Goal: Book appointment/travel/reservation

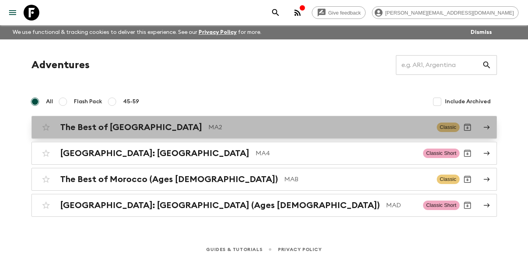
click at [135, 129] on h2 "The Best of [GEOGRAPHIC_DATA]" at bounding box center [131, 127] width 142 height 10
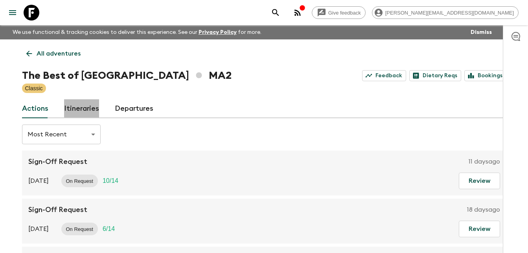
click at [89, 107] on link "Itineraries" at bounding box center [81, 108] width 35 height 19
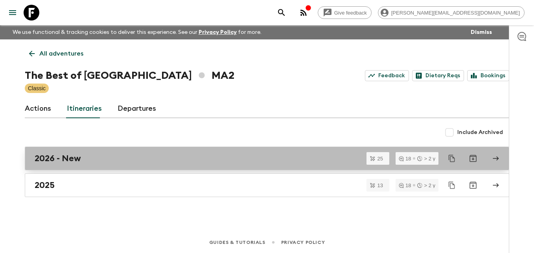
click at [54, 162] on h2 "2026 - New" at bounding box center [58, 158] width 46 height 10
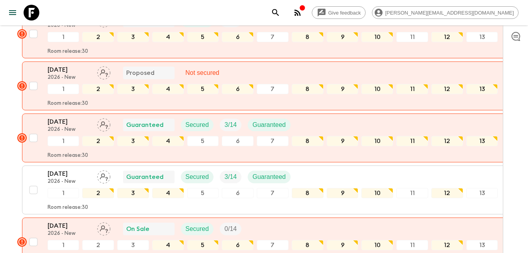
scroll to position [304, 0]
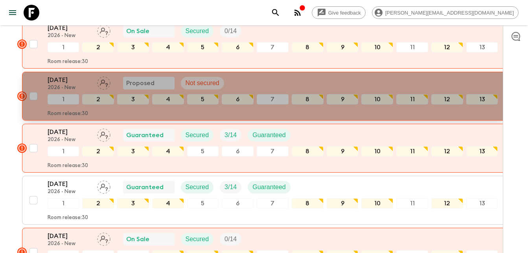
click at [64, 82] on p "[DATE]" at bounding box center [69, 79] width 43 height 9
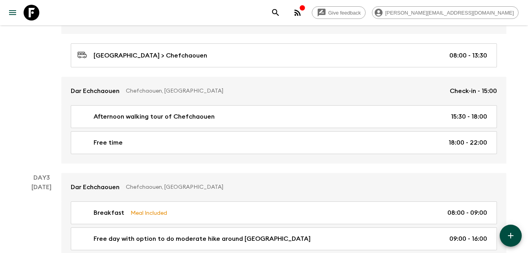
scroll to position [386, 0]
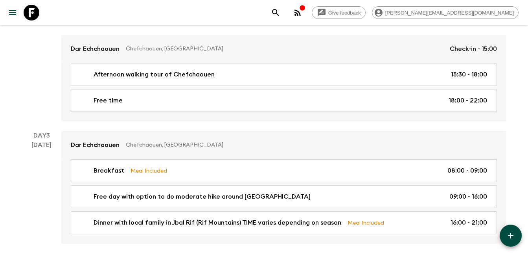
scroll to position [0, 0]
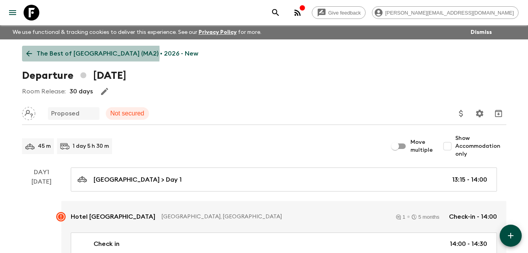
click at [26, 53] on icon at bounding box center [29, 53] width 9 height 9
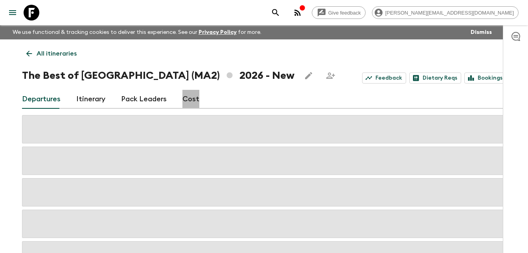
click at [192, 99] on link "Cost" at bounding box center [191, 99] width 17 height 19
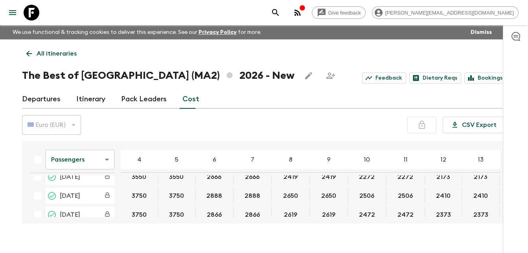
scroll to position [437, 0]
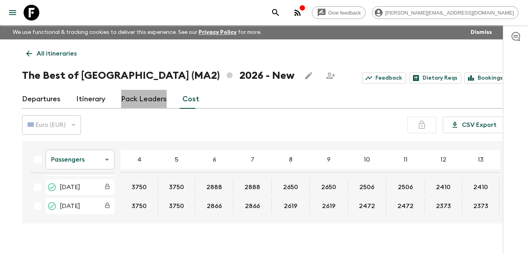
click at [144, 101] on link "Pack Leaders" at bounding box center [144, 99] width 46 height 19
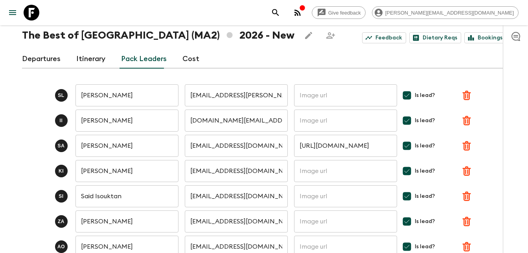
scroll to position [41, 0]
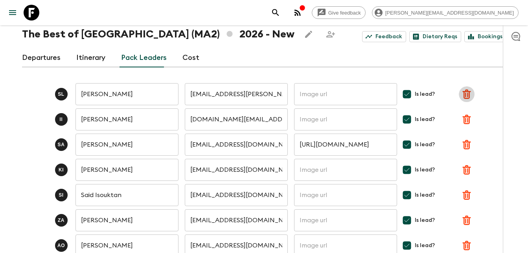
click at [466, 90] on icon "button" at bounding box center [467, 93] width 8 height 9
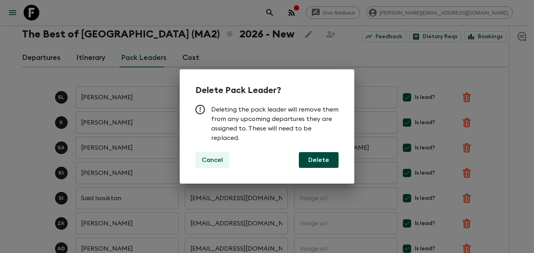
click at [212, 160] on p "Cancel" at bounding box center [212, 159] width 21 height 9
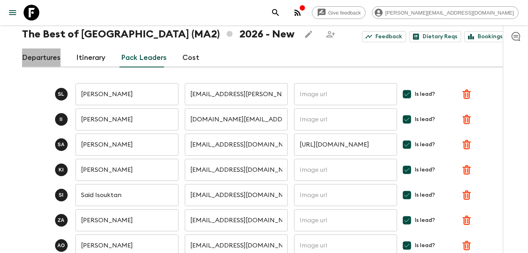
click at [46, 57] on link "Departures" at bounding box center [41, 57] width 39 height 19
